Goal: Task Accomplishment & Management: Manage account settings

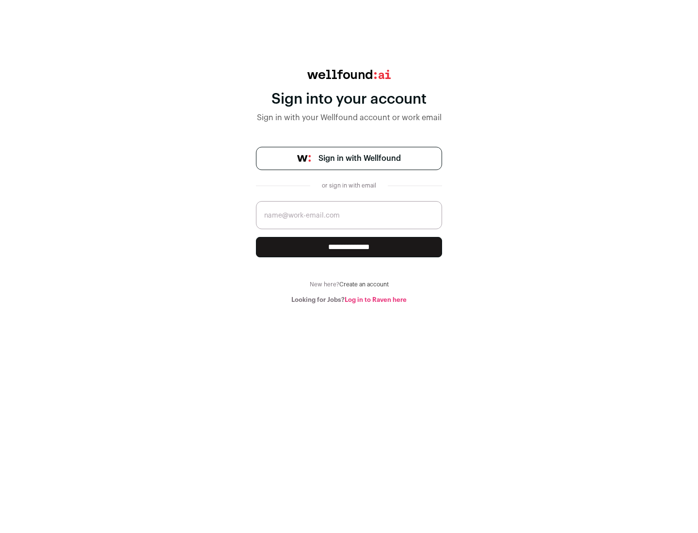
click at [359, 158] on span "Sign in with Wellfound" at bounding box center [359, 159] width 82 height 12
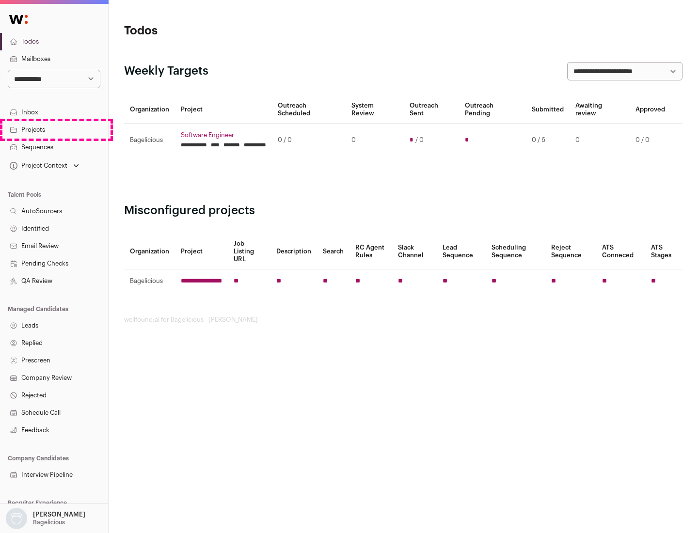
click at [54, 129] on link "Projects" at bounding box center [54, 129] width 108 height 17
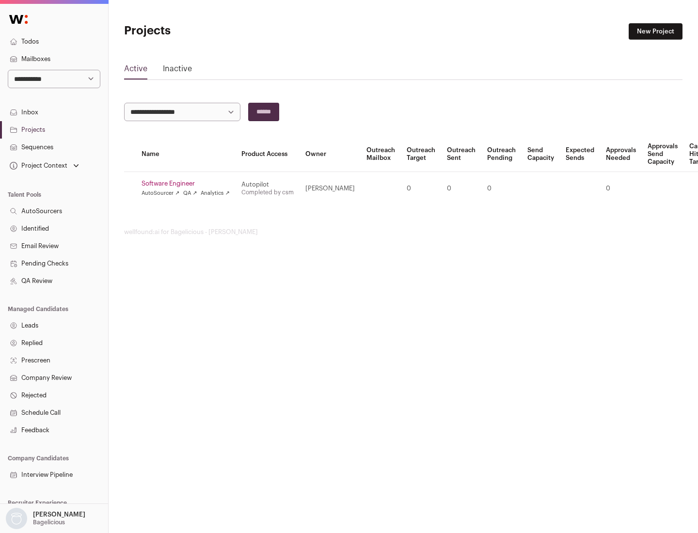
click at [189, 184] on link "Software Engineer" at bounding box center [186, 184] width 88 height 8
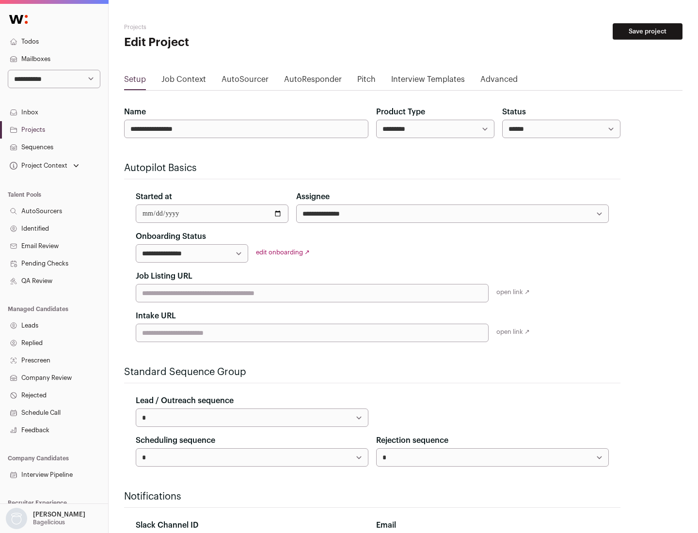
click at [647, 32] on button "Save project" at bounding box center [648, 31] width 70 height 16
